Goal: Information Seeking & Learning: Learn about a topic

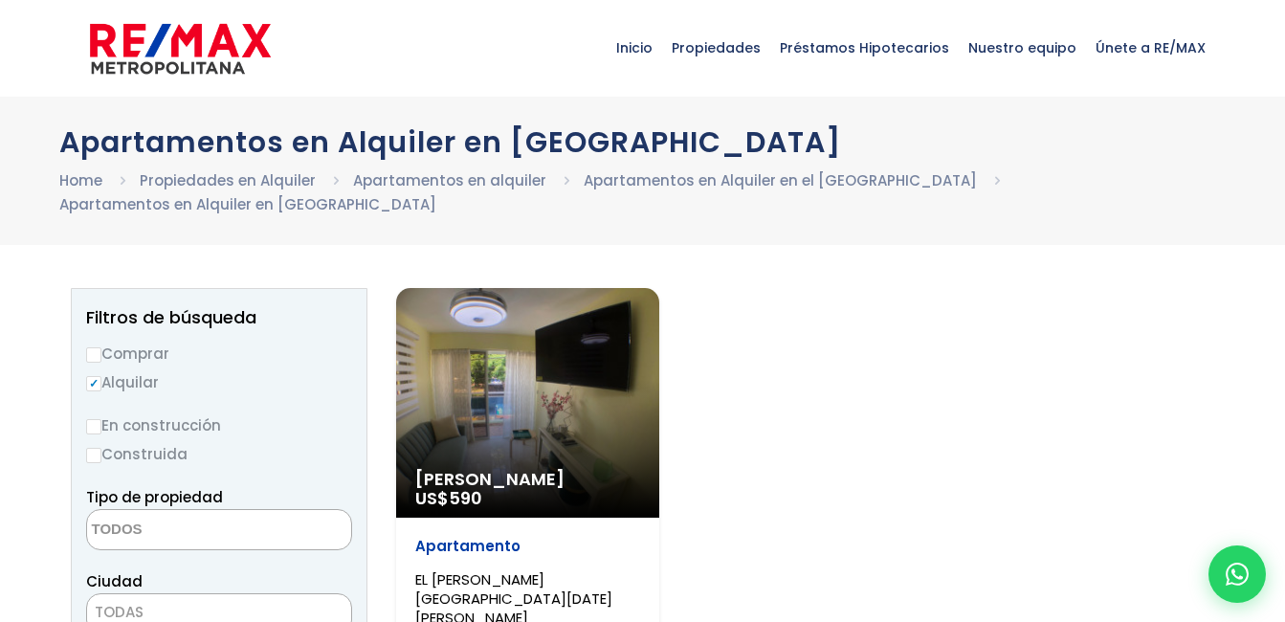
select select
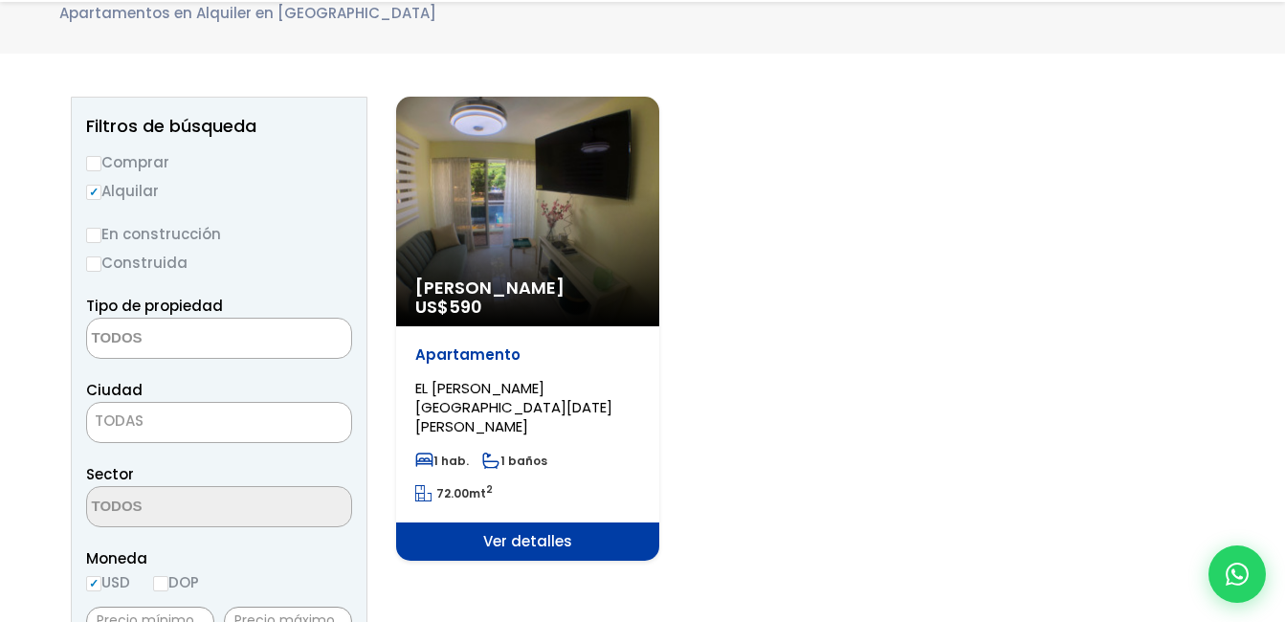
scroll to position [191, 0]
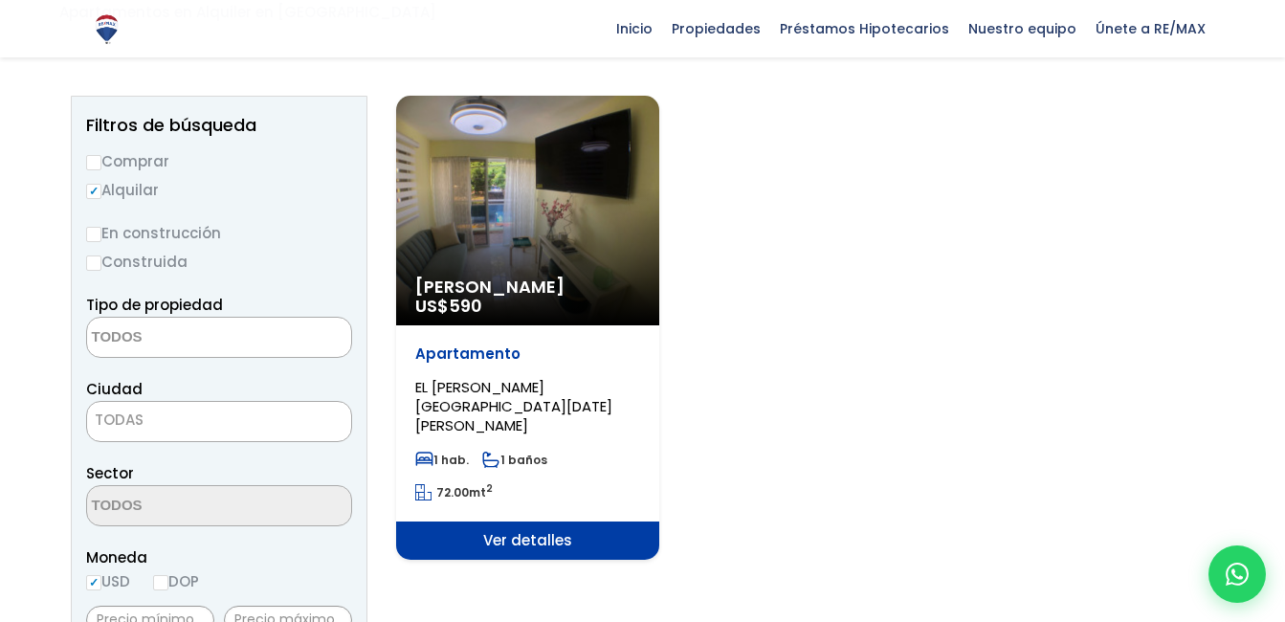
click at [541, 521] on span "Ver detalles" at bounding box center [527, 540] width 263 height 38
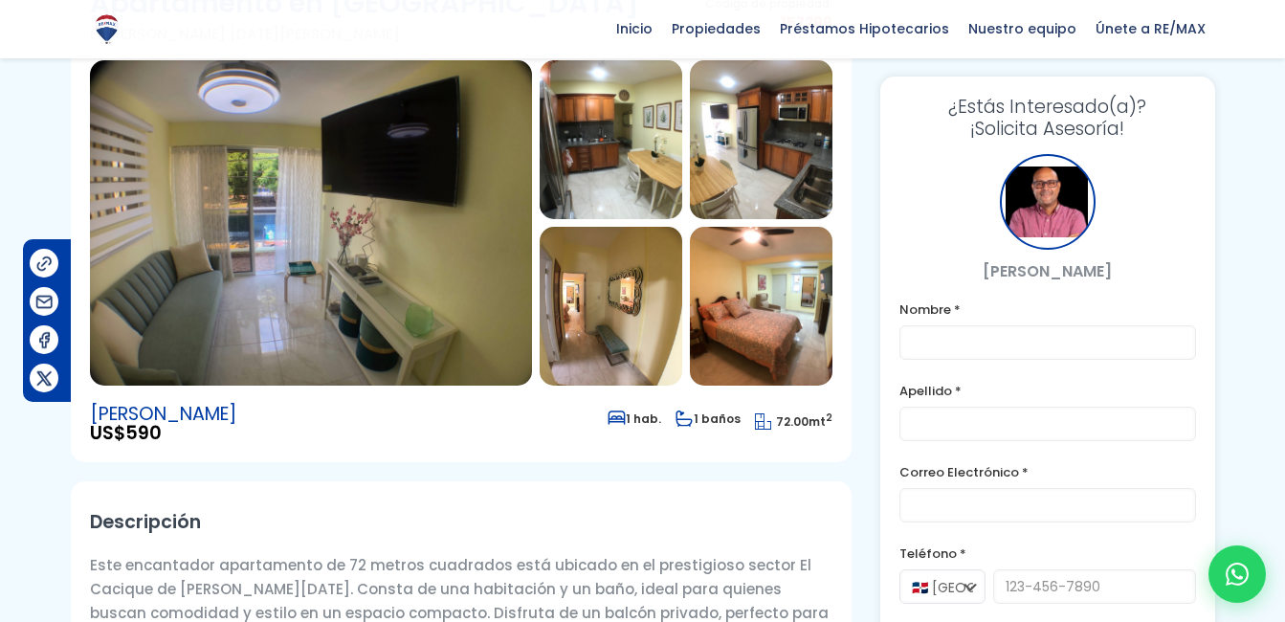
scroll to position [64, 0]
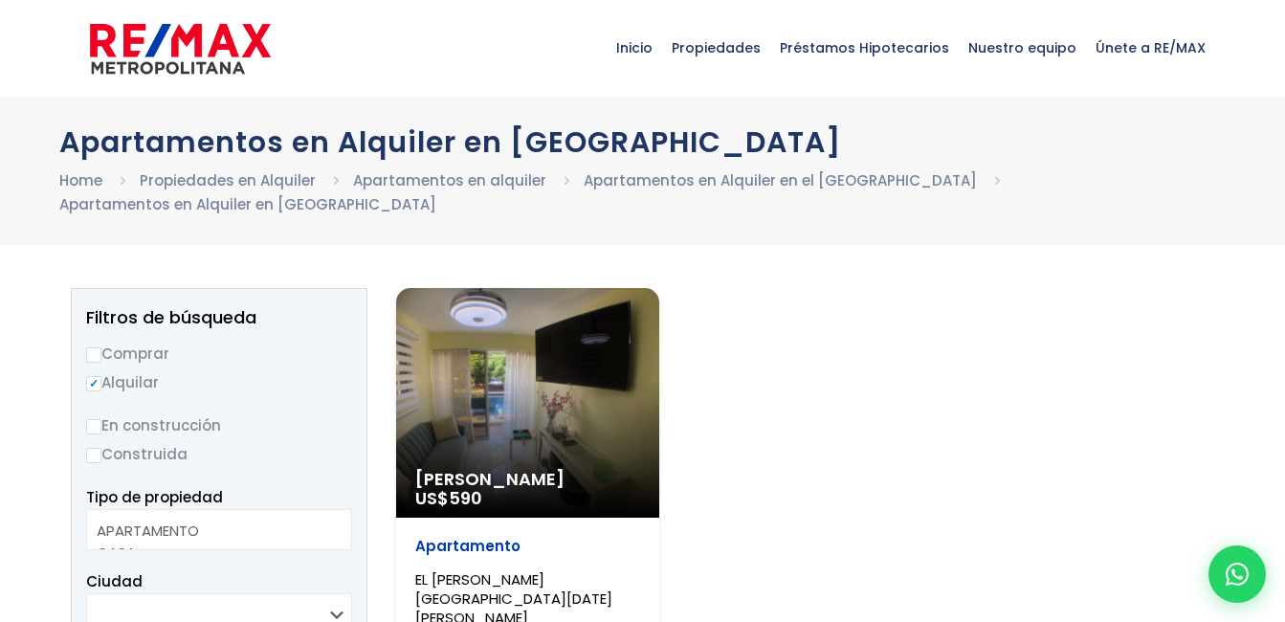
select select
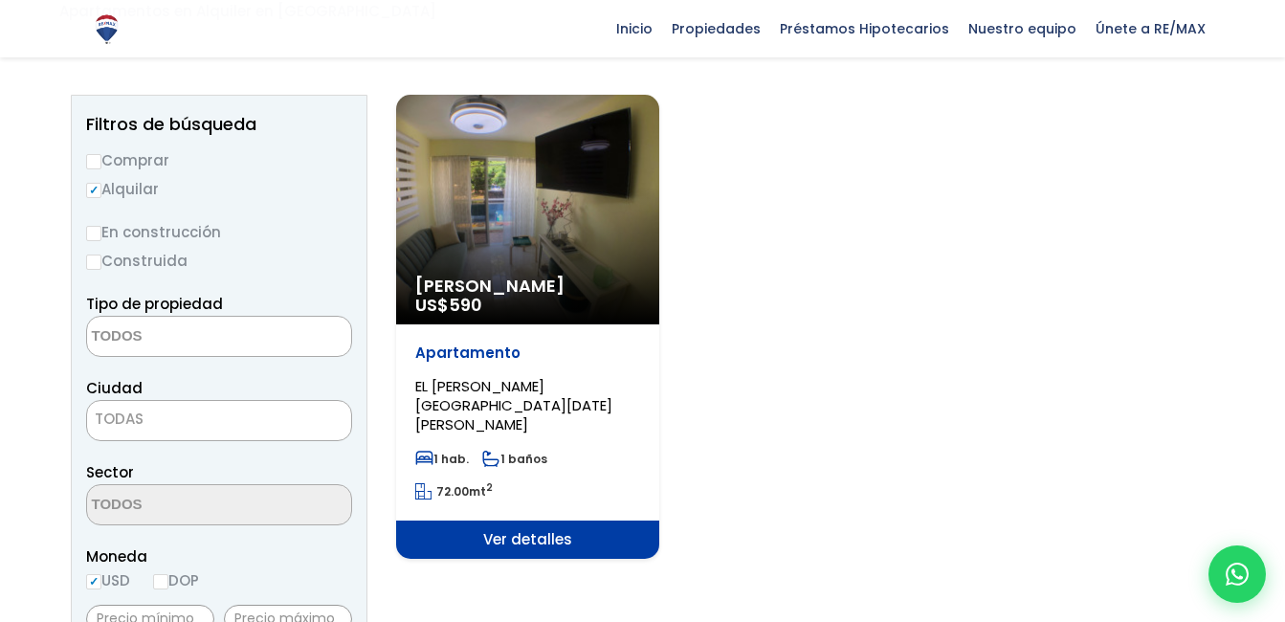
scroll to position [191, 0]
